Goal: Task Accomplishment & Management: Use online tool/utility

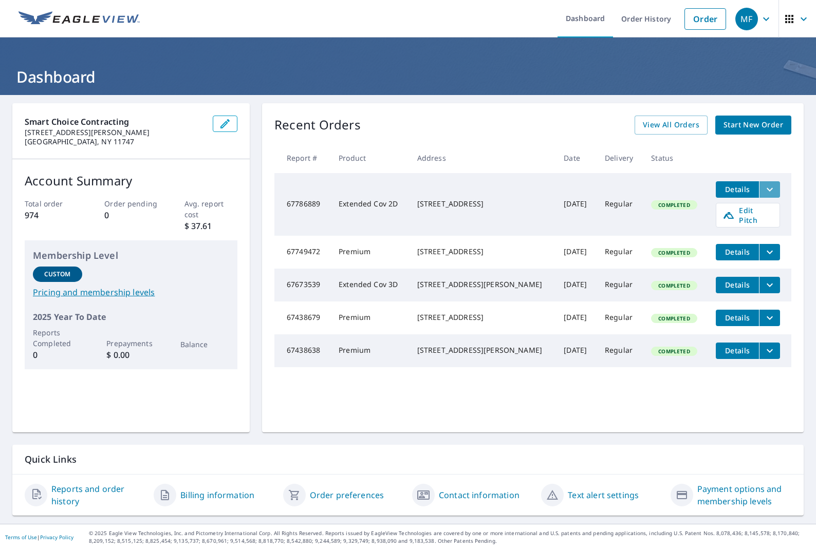
click at [772, 189] on icon "filesDropdownBtn-67786889" at bounding box center [770, 190] width 6 height 4
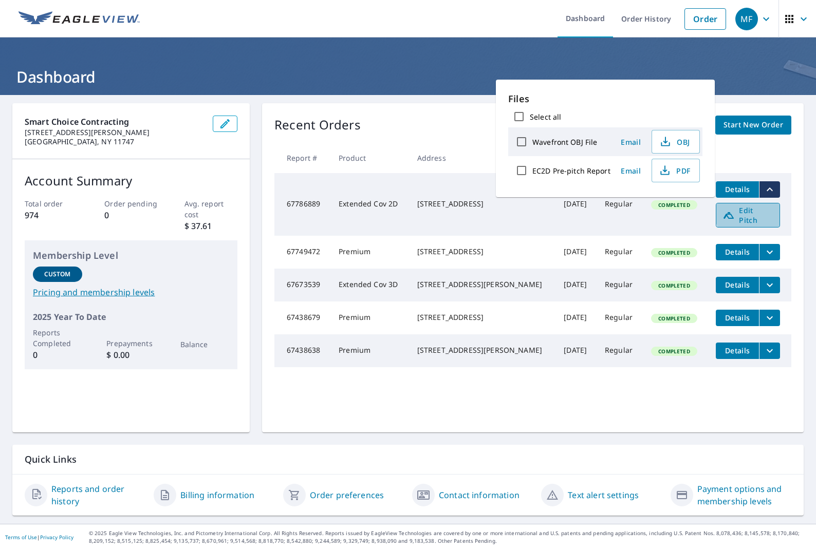
click at [760, 212] on span "Edit Pitch" at bounding box center [748, 216] width 51 height 20
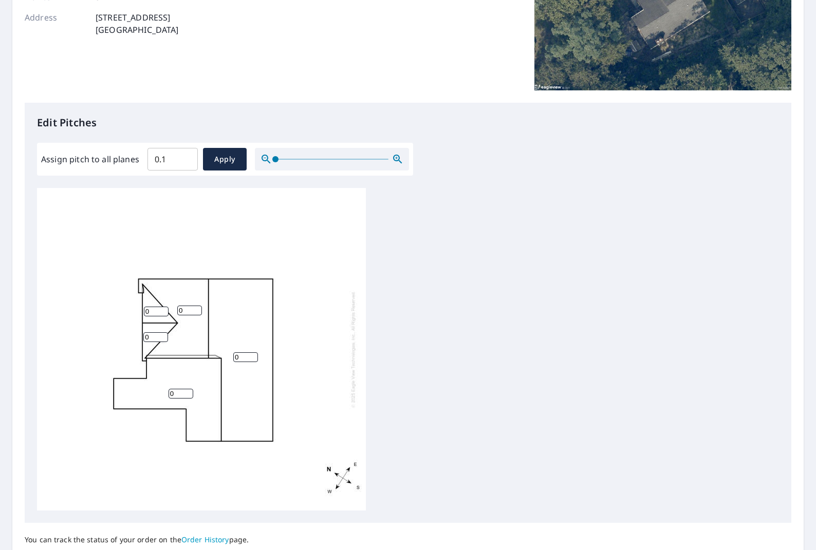
click at [185, 157] on input "0.1" at bounding box center [172, 159] width 50 height 29
click at [185, 157] on input "1.3" at bounding box center [172, 159] width 50 height 29
click at [185, 157] on input "1.9" at bounding box center [172, 159] width 50 height 29
click at [185, 157] on input "2" at bounding box center [172, 159] width 50 height 29
click at [185, 157] on input "2.1" at bounding box center [172, 159] width 50 height 29
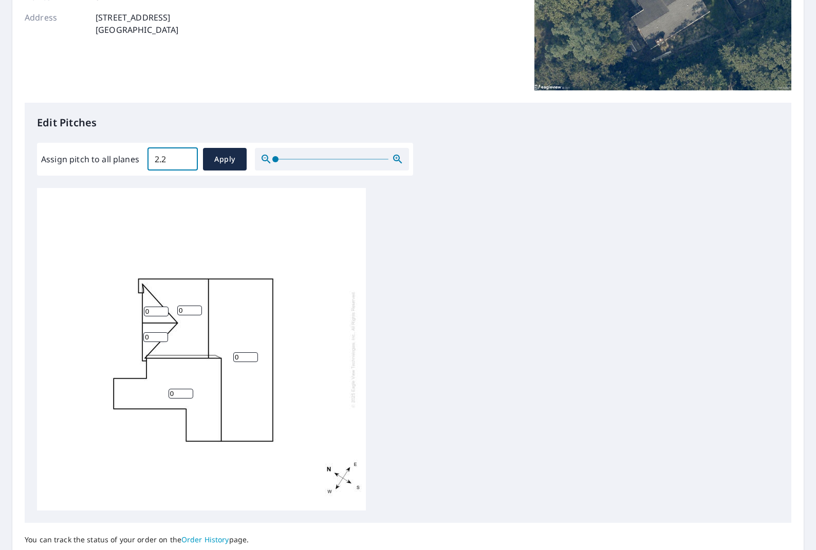
click at [185, 157] on input "2.2" at bounding box center [172, 159] width 50 height 29
click at [185, 157] on input "2.3" at bounding box center [172, 159] width 50 height 29
click at [185, 157] on input "2.8" at bounding box center [172, 159] width 50 height 29
click at [185, 157] on input "2.9" at bounding box center [172, 159] width 50 height 29
click at [185, 157] on input "3" at bounding box center [172, 159] width 50 height 29
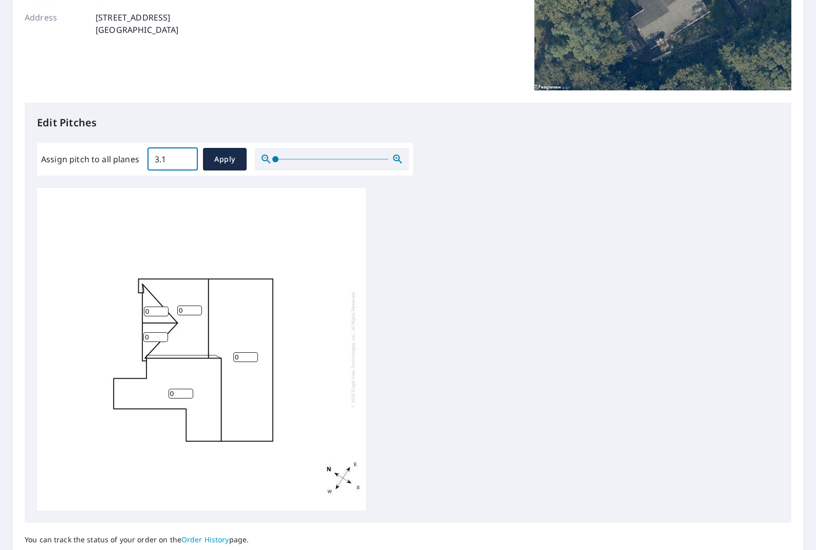
click at [185, 157] on input "3.1" at bounding box center [172, 159] width 50 height 29
click at [185, 157] on input "3.2" at bounding box center [172, 159] width 50 height 29
click at [185, 157] on input "3.3" at bounding box center [172, 159] width 50 height 29
click at [185, 157] on input "3.4" at bounding box center [172, 159] width 50 height 29
click at [185, 157] on input "3.5" at bounding box center [172, 159] width 50 height 29
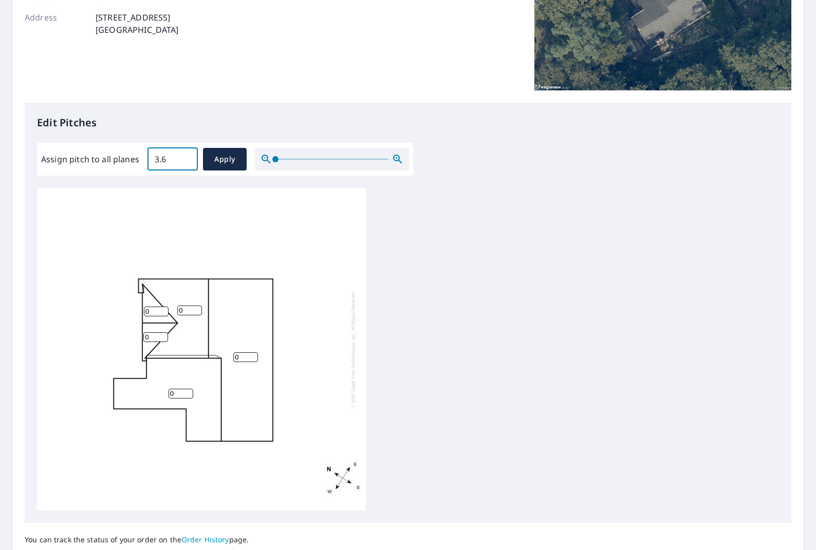
click at [185, 157] on input "3.6" at bounding box center [172, 159] width 50 height 29
click at [185, 157] on input "3.7" at bounding box center [172, 159] width 50 height 29
click at [185, 157] on input "3.8" at bounding box center [172, 159] width 50 height 29
click at [185, 157] on input "3.9" at bounding box center [172, 159] width 50 height 29
type input "4"
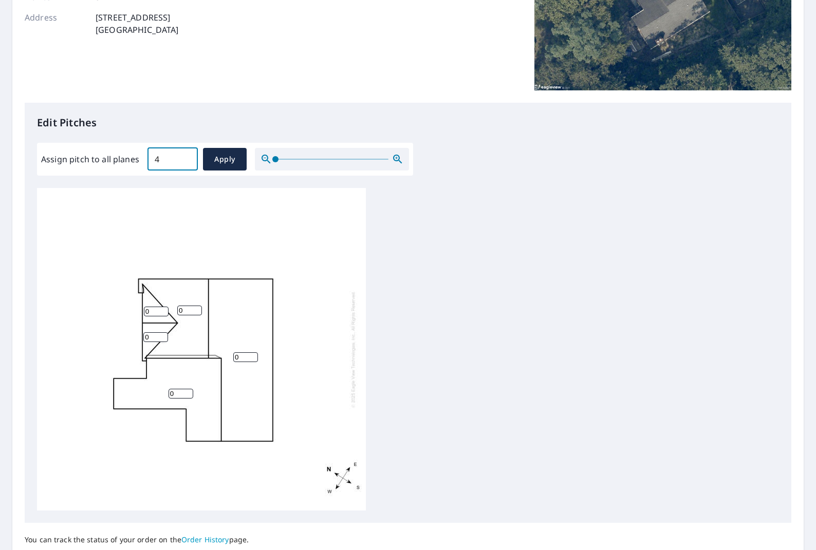
click at [185, 157] on input "4" at bounding box center [172, 159] width 50 height 29
click at [215, 156] on span "Apply" at bounding box center [224, 159] width 27 height 13
type input "4"
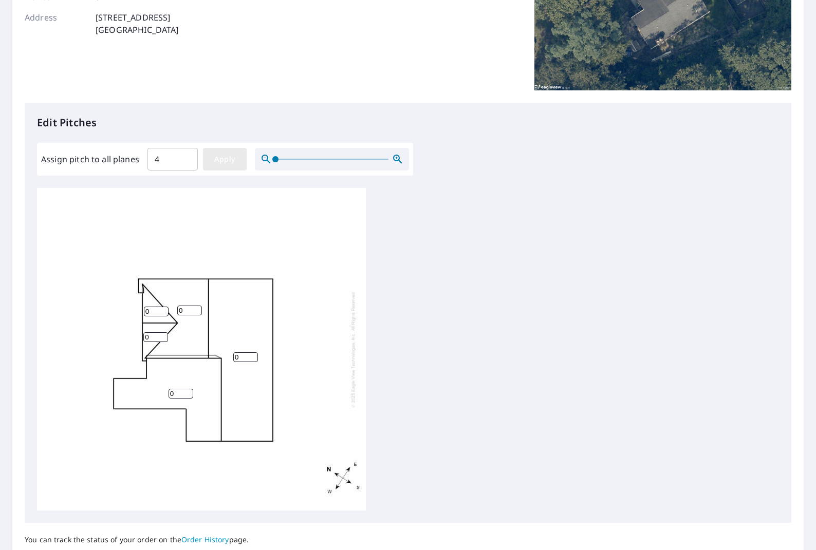
type input "4"
click at [224, 159] on span "Apply" at bounding box center [224, 159] width 27 height 13
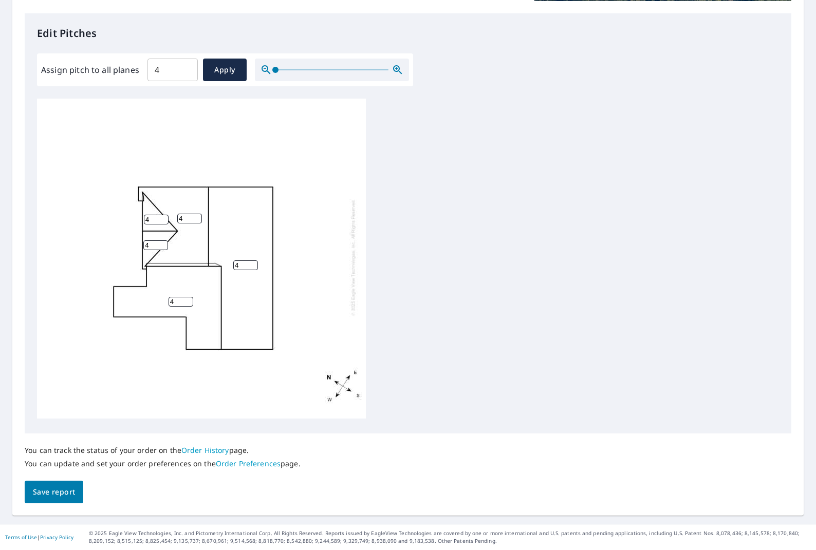
scroll to position [263, 0]
click at [68, 490] on span "Save report" at bounding box center [54, 492] width 42 height 13
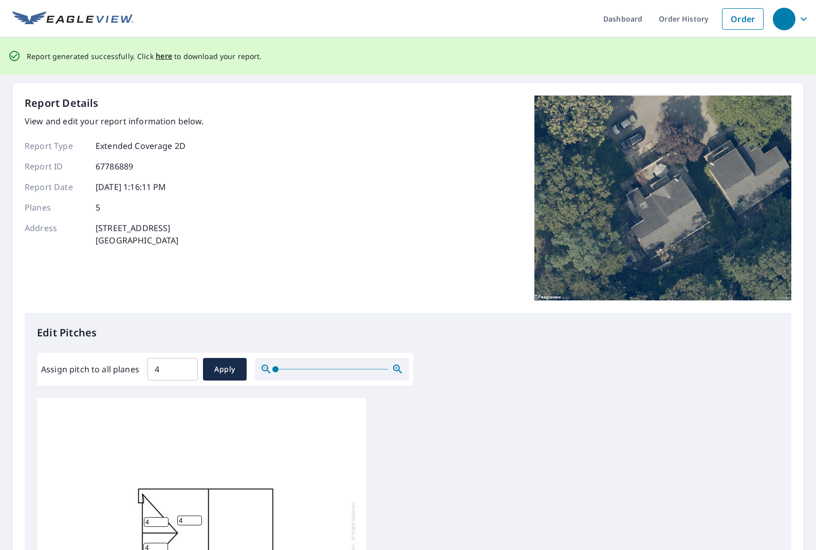
scroll to position [0, 0]
click at [791, 24] on div "button" at bounding box center [784, 19] width 23 height 23
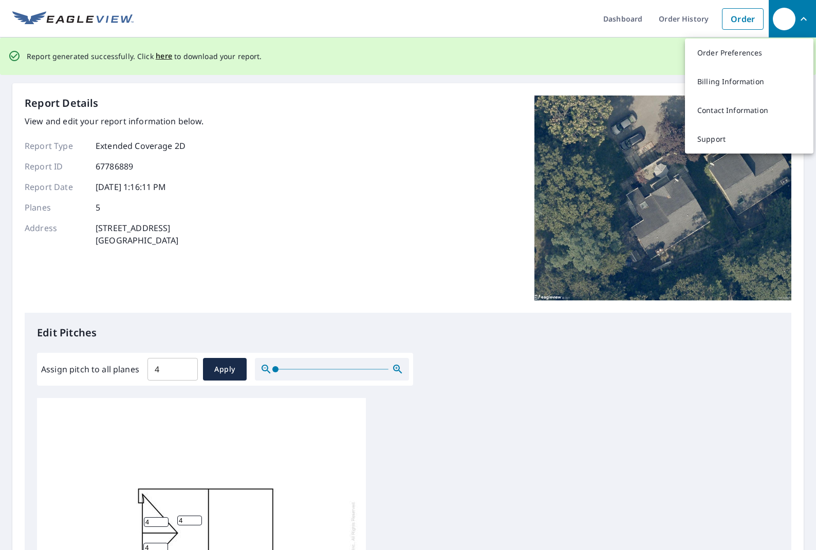
click at [467, 131] on div "Report Details View and edit your report information below. Report Type Extende…" at bounding box center [408, 205] width 767 height 218
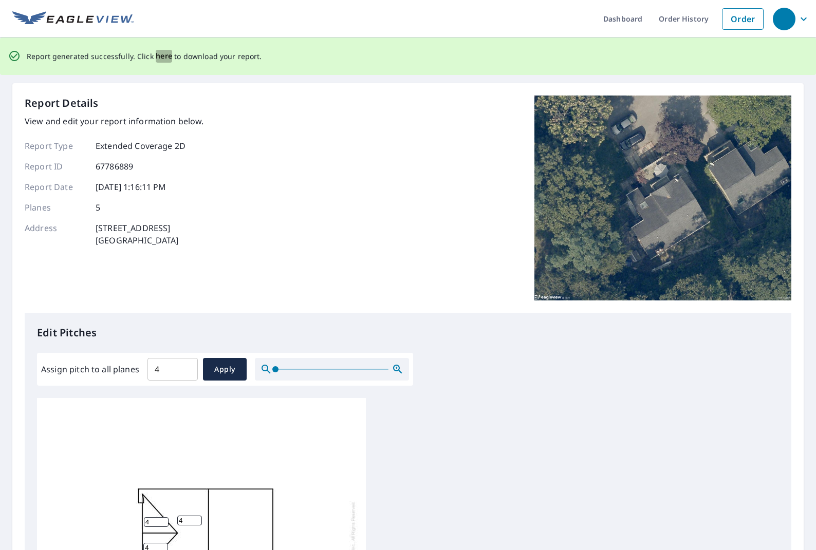
click at [163, 54] on span "here" at bounding box center [164, 56] width 17 height 13
